Goal: Task Accomplishment & Management: Use online tool/utility

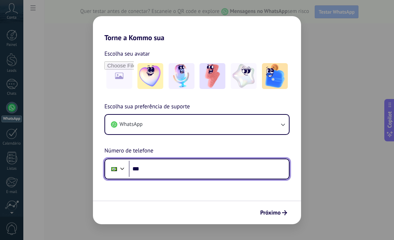
click at [159, 176] on input "***" at bounding box center [209, 169] width 160 height 16
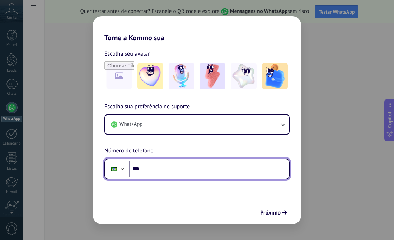
click at [159, 176] on input "***" at bounding box center [209, 169] width 160 height 16
click at [162, 171] on input "********" at bounding box center [209, 169] width 160 height 16
type input "**********"
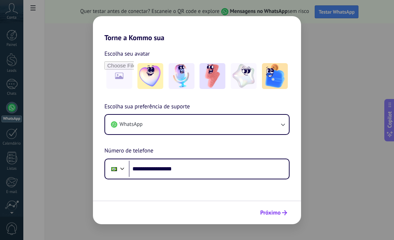
click at [267, 210] on span "Próximo" at bounding box center [270, 212] width 20 height 5
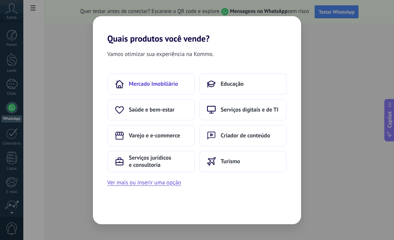
click at [168, 89] on button "Mercado Imobiliário" at bounding box center [150, 84] width 87 height 22
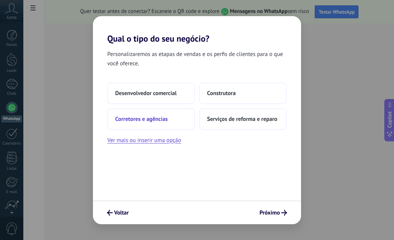
click at [160, 126] on button "Corretores e agências" at bounding box center [150, 119] width 87 height 22
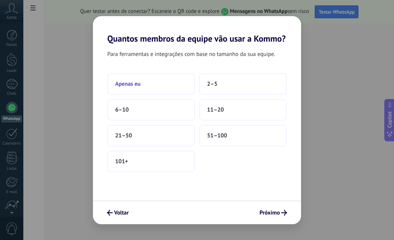
click at [153, 85] on button "Apenas eu" at bounding box center [150, 84] width 87 height 22
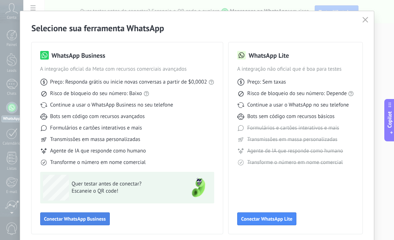
click at [99, 219] on span "Conectar WhatsApp Business" at bounding box center [75, 218] width 62 height 5
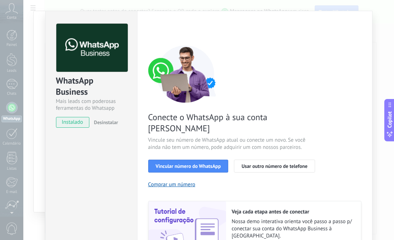
click at [32, 123] on div "WhatsApp Business Mais leads com poderosas ferramentas do Whatsapp instalado De…" at bounding box center [208, 120] width 370 height 240
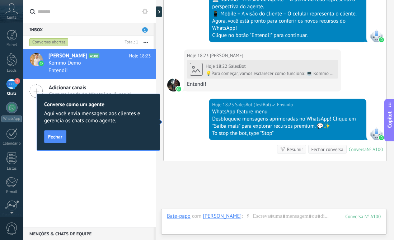
scroll to position [340, 0]
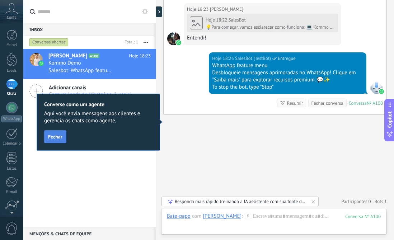
click at [56, 138] on span "Fechar" at bounding box center [55, 136] width 14 height 5
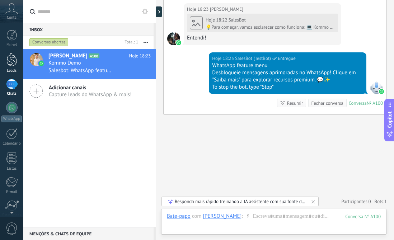
click at [13, 56] on div at bounding box center [11, 59] width 11 height 13
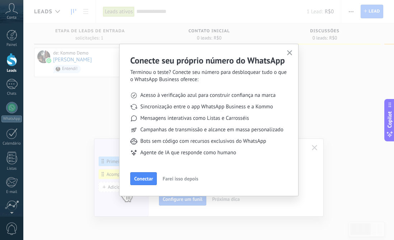
click at [290, 53] on use "button" at bounding box center [289, 52] width 5 height 5
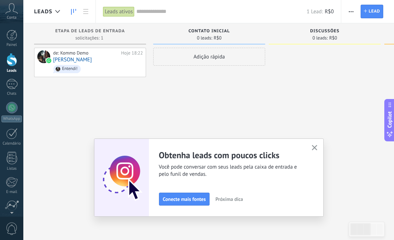
click at [314, 148] on use "button" at bounding box center [313, 147] width 5 height 5
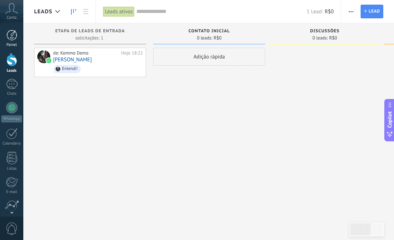
click at [15, 40] on div at bounding box center [11, 35] width 11 height 11
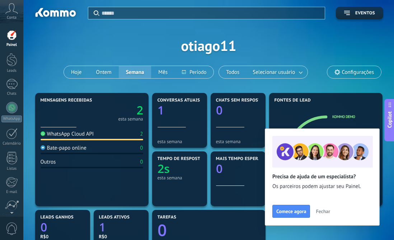
click at [330, 211] on button "Fechar" at bounding box center [322, 211] width 21 height 11
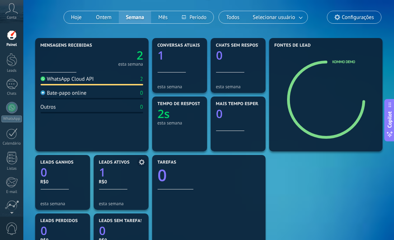
scroll to position [62, 0]
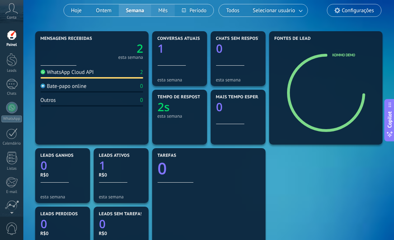
click at [171, 10] on button "Mês" at bounding box center [163, 10] width 24 height 12
click at [82, 7] on button "Hoje" at bounding box center [76, 10] width 25 height 12
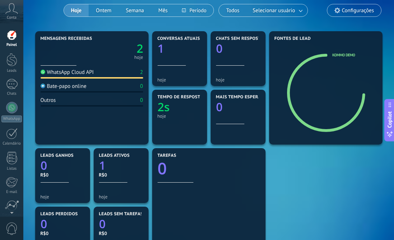
click at [78, 78] on div at bounding box center [92, 77] width 103 height 1
click at [14, 65] on div at bounding box center [11, 59] width 11 height 13
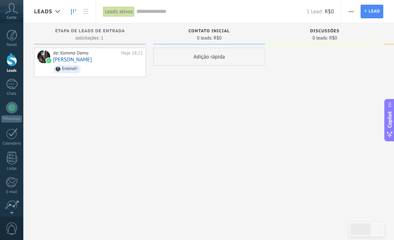
click at [16, 12] on use at bounding box center [12, 8] width 12 height 10
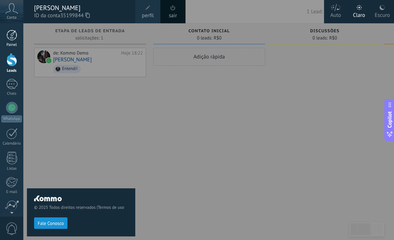
click at [11, 34] on div at bounding box center [11, 35] width 11 height 11
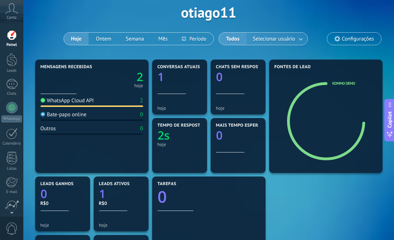
click at [283, 41] on span "Selecionar usuário" at bounding box center [273, 39] width 45 height 10
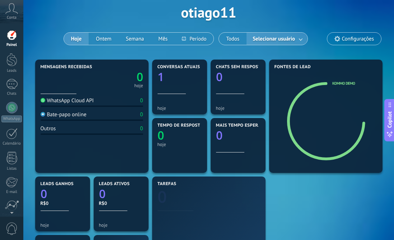
click at [300, 33] on link at bounding box center [300, 39] width 13 height 12
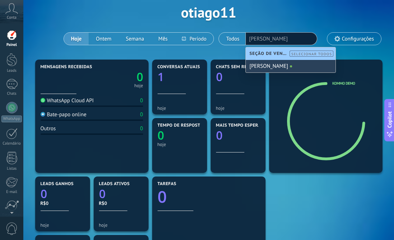
click at [278, 64] on div "[PERSON_NAME]" at bounding box center [291, 66] width 90 height 13
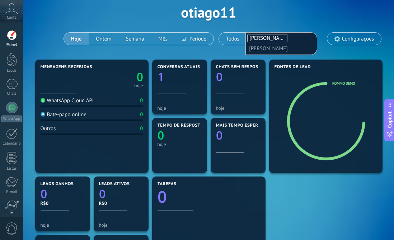
click at [336, 38] on icon at bounding box center [337, 39] width 6 height 6
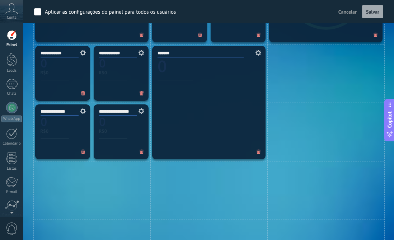
scroll to position [327, 0]
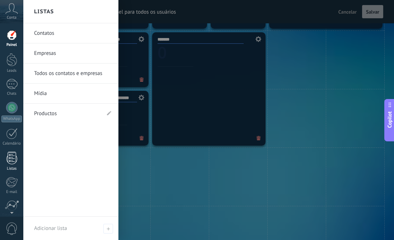
click at [5, 161] on link "Listas" at bounding box center [11, 161] width 23 height 19
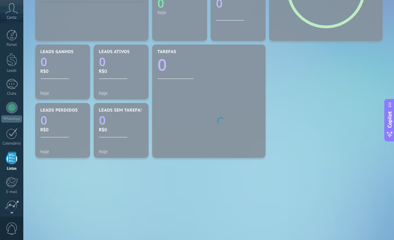
scroll to position [200, 0]
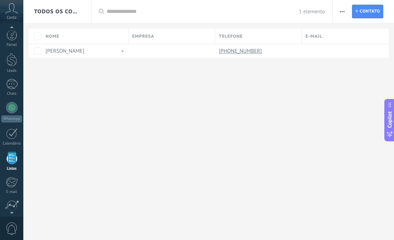
scroll to position [44, 0]
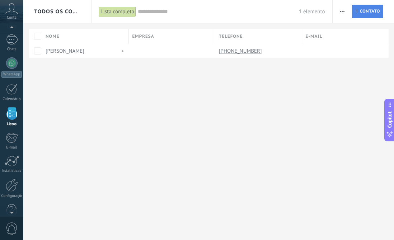
click at [371, 11] on span "Contato" at bounding box center [370, 11] width 20 height 13
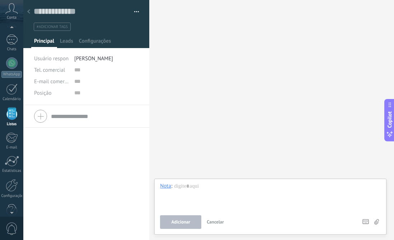
click at [31, 13] on div at bounding box center [29, 12] width 10 height 14
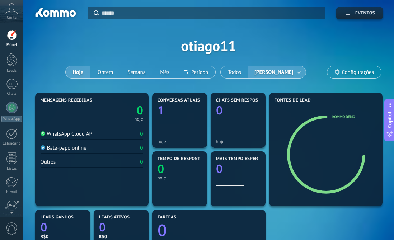
click at [355, 14] on span "Eventos" at bounding box center [365, 13] width 20 height 5
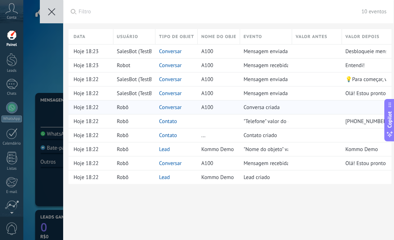
click at [166, 106] on link "Conversar" at bounding box center [170, 107] width 23 height 7
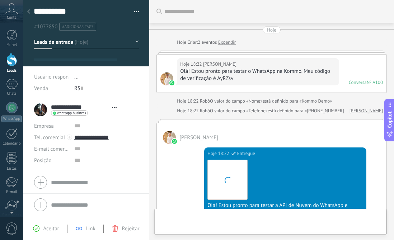
type textarea "**********"
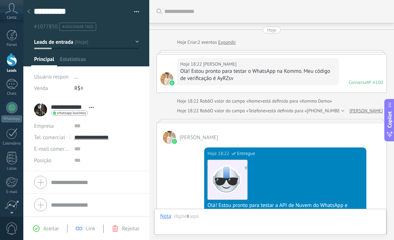
scroll to position [11, 0]
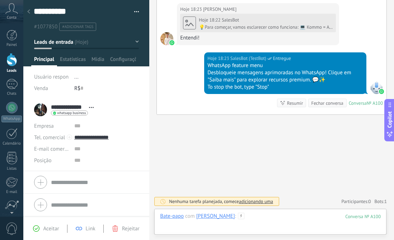
click at [222, 224] on div at bounding box center [270, 224] width 220 height 22
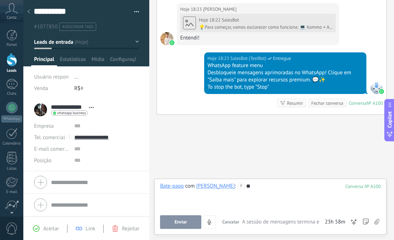
click at [358, 187] on div "100" at bounding box center [362, 186] width 35 height 6
click at [182, 229] on div "Bate-papo E-mail Nota Tarefa Bate-papo com [PERSON_NAME] : 100 ** Enviar Cancel…" at bounding box center [270, 207] width 232 height 56
click at [293, 101] on div "Resumir" at bounding box center [295, 103] width 16 height 7
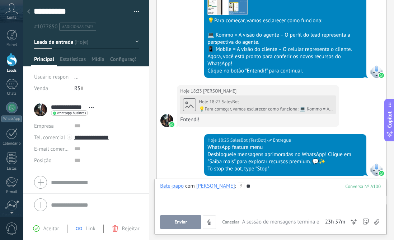
scroll to position [261, 0]
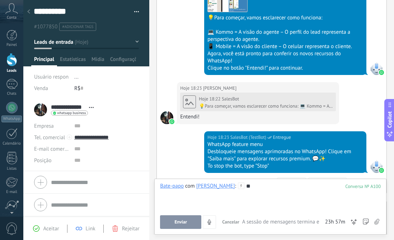
click at [166, 120] on div at bounding box center [166, 117] width 13 height 13
click at [40, 109] on div "**********" at bounding box center [65, 110] width 63 height 18
click at [14, 42] on link "Painel" at bounding box center [11, 39] width 23 height 18
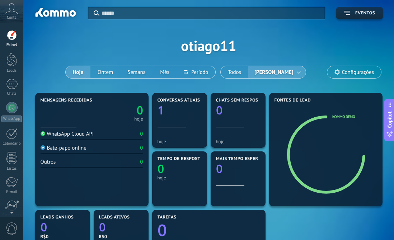
click at [12, 14] on icon at bounding box center [11, 8] width 13 height 11
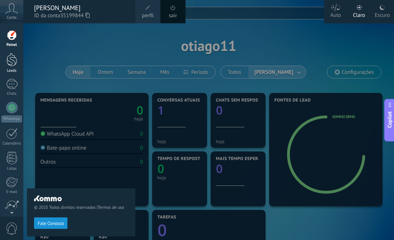
click at [13, 65] on div at bounding box center [11, 59] width 11 height 13
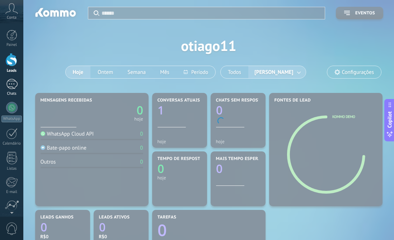
click at [14, 88] on div "1" at bounding box center [11, 84] width 11 height 10
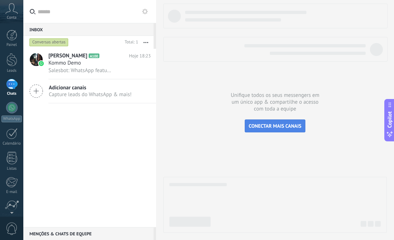
click at [258, 126] on span "CONECTAR MAIS CANAIS" at bounding box center [274, 126] width 53 height 6
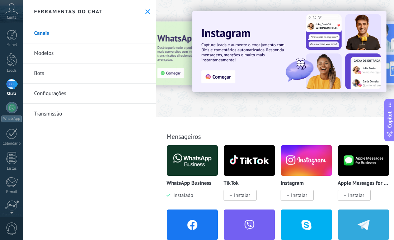
click at [13, 15] on span "Conta" at bounding box center [12, 17] width 10 height 5
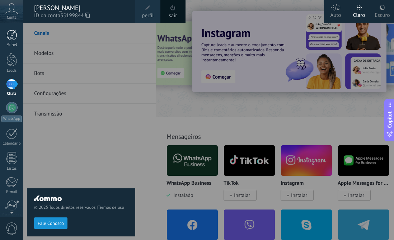
click at [16, 35] on div at bounding box center [11, 35] width 11 height 11
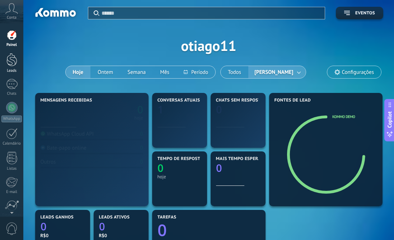
click at [14, 57] on div at bounding box center [11, 59] width 11 height 13
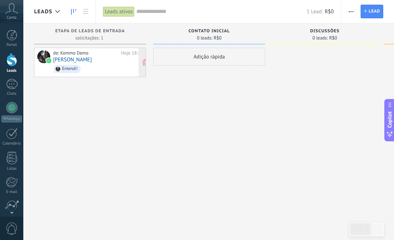
click at [104, 60] on div "de: Kommo Demo Hoje 18:22 [PERSON_NAME] Entendi!" at bounding box center [98, 62] width 90 height 24
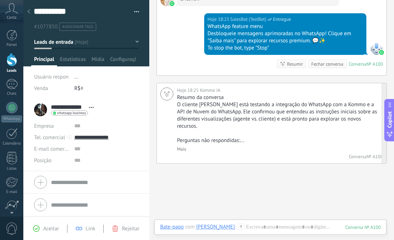
scroll to position [372, 0]
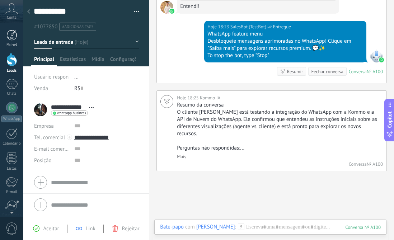
click at [11, 38] on div at bounding box center [11, 35] width 11 height 11
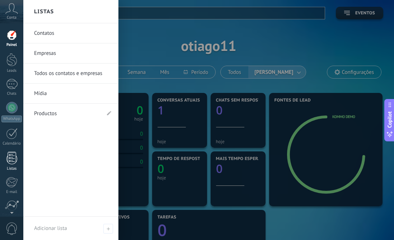
click at [13, 167] on div "Listas" at bounding box center [11, 168] width 21 height 5
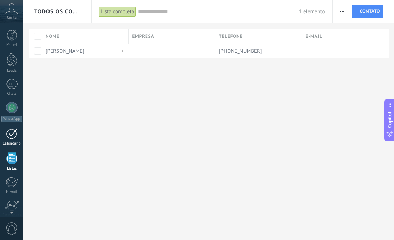
click at [16, 137] on div at bounding box center [11, 133] width 11 height 11
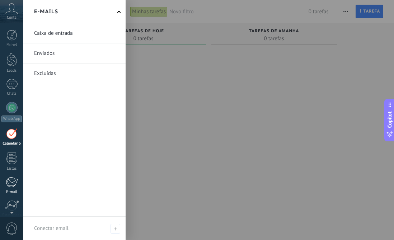
click at [13, 185] on div at bounding box center [12, 182] width 12 height 11
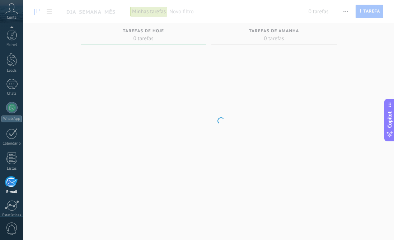
scroll to position [58, 0]
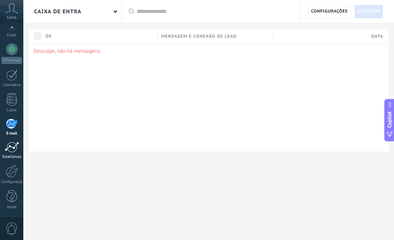
click at [12, 146] on div at bounding box center [12, 147] width 14 height 11
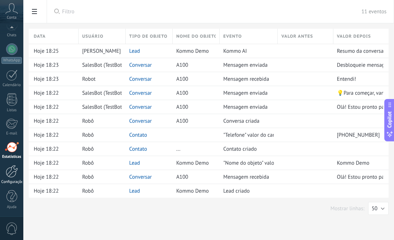
click at [15, 181] on div "Configurações" at bounding box center [11, 182] width 21 height 5
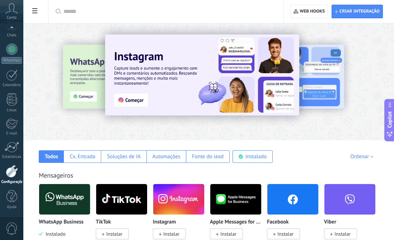
click at [15, 10] on icon at bounding box center [11, 8] width 13 height 11
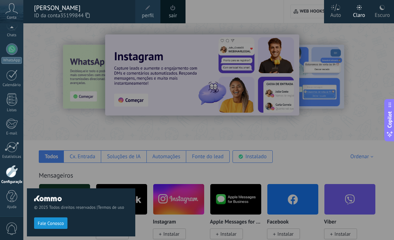
click at [260, 37] on div at bounding box center [220, 120] width 394 height 240
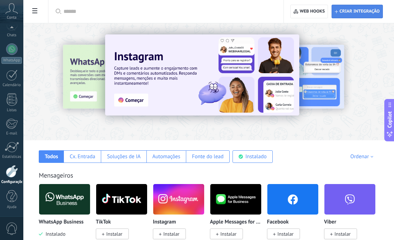
click at [349, 13] on span "Criar integração" at bounding box center [359, 12] width 40 height 6
type textarea "*********"
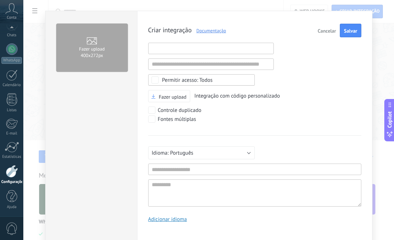
click at [181, 51] on input "text" at bounding box center [210, 48] width 125 height 11
click at [10, 63] on div "WhatsApp" at bounding box center [11, 60] width 20 height 7
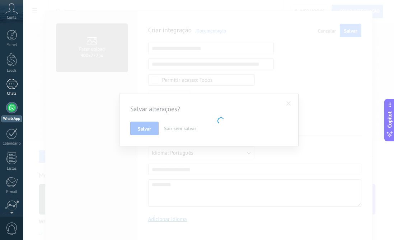
click at [13, 79] on div "1" at bounding box center [11, 84] width 11 height 10
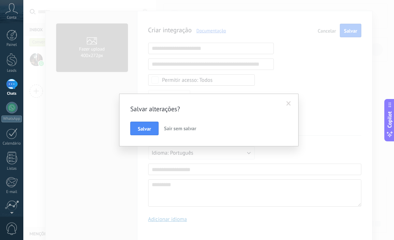
click at [27, 72] on div "Salvar alterações? [PERSON_NAME] sem salvar" at bounding box center [208, 120] width 370 height 240
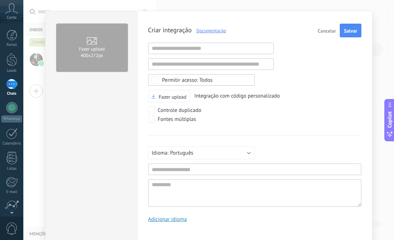
click at [28, 72] on div "Fazer upload 400х272px Criar integração Documentação Cancelar Salvar URL inváli…" at bounding box center [208, 120] width 370 height 240
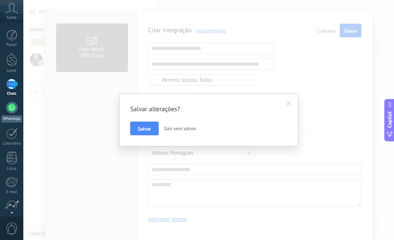
click at [20, 106] on link "WhatsApp" at bounding box center [11, 112] width 23 height 20
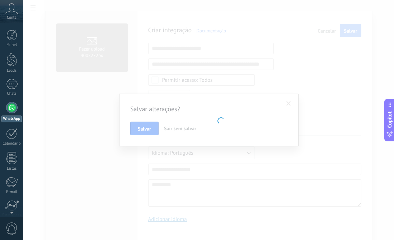
click at [10, 108] on div at bounding box center [11, 107] width 11 height 11
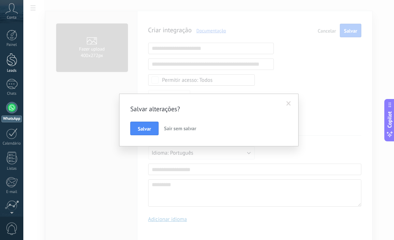
click at [12, 70] on div "Leads" at bounding box center [11, 70] width 21 height 5
click at [17, 35] on link "Painel" at bounding box center [11, 39] width 23 height 18
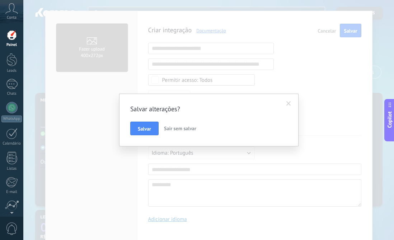
click at [327, 32] on div "Salvar alterações? [PERSON_NAME] sem salvar" at bounding box center [208, 120] width 370 height 240
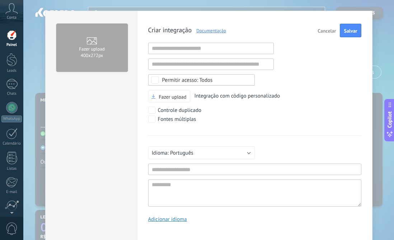
click at [327, 32] on span "Cancelar" at bounding box center [326, 30] width 18 height 5
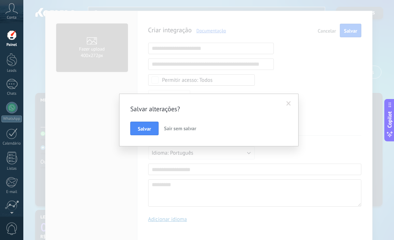
click at [327, 32] on div "Salvar alterações? [PERSON_NAME] sem salvar" at bounding box center [208, 120] width 370 height 240
